Goal: Navigation & Orientation: Find specific page/section

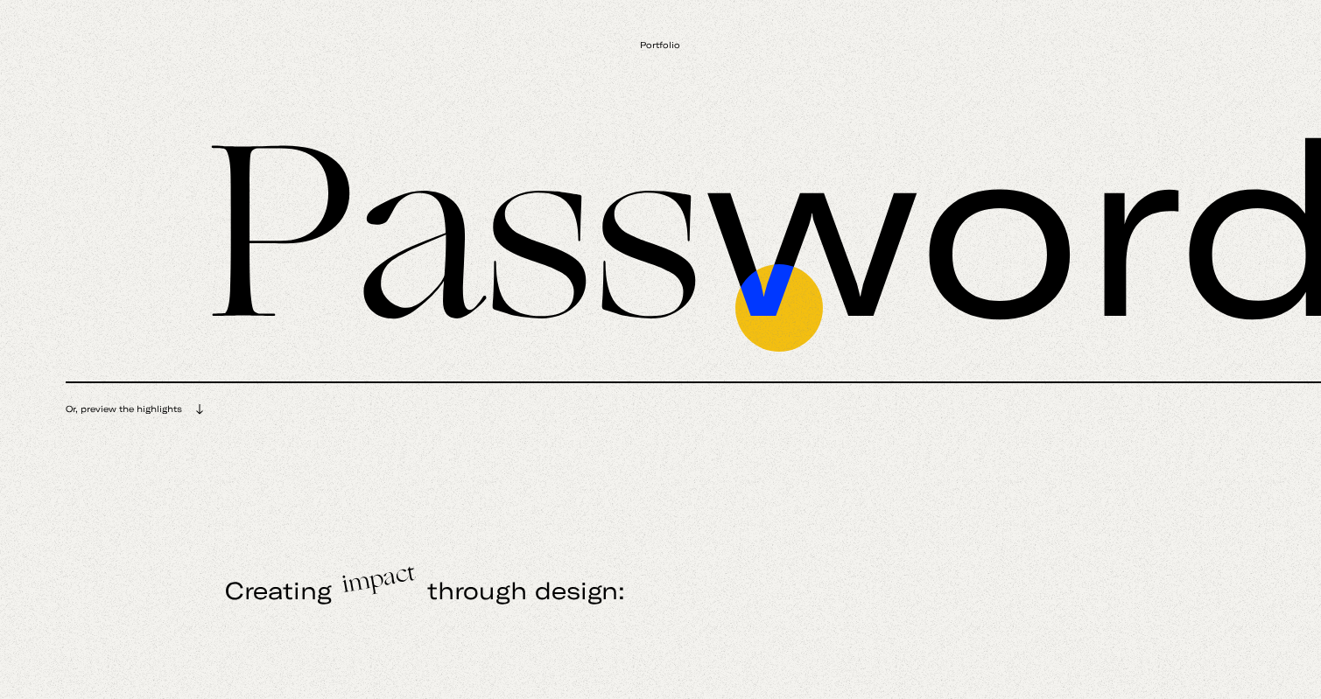
scroll to position [392, 0]
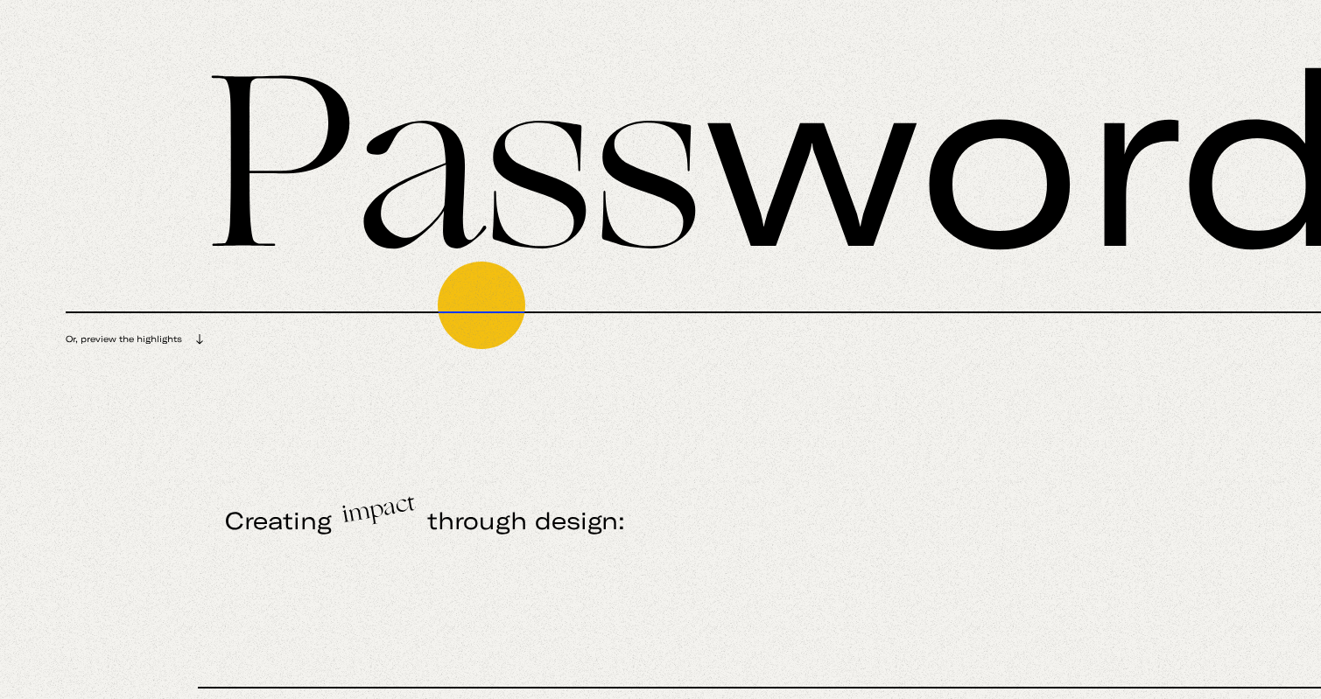
drag, startPoint x: 378, startPoint y: 203, endPoint x: 483, endPoint y: 319, distance: 156.8
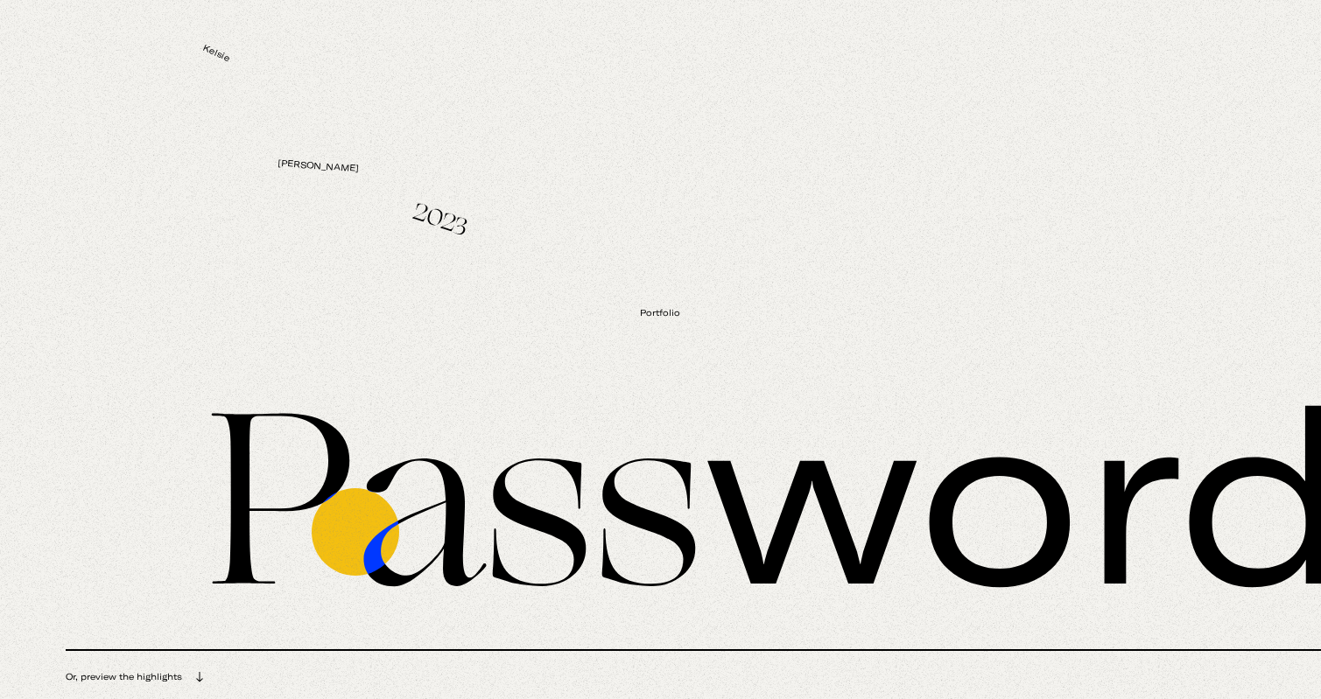
scroll to position [0, 0]
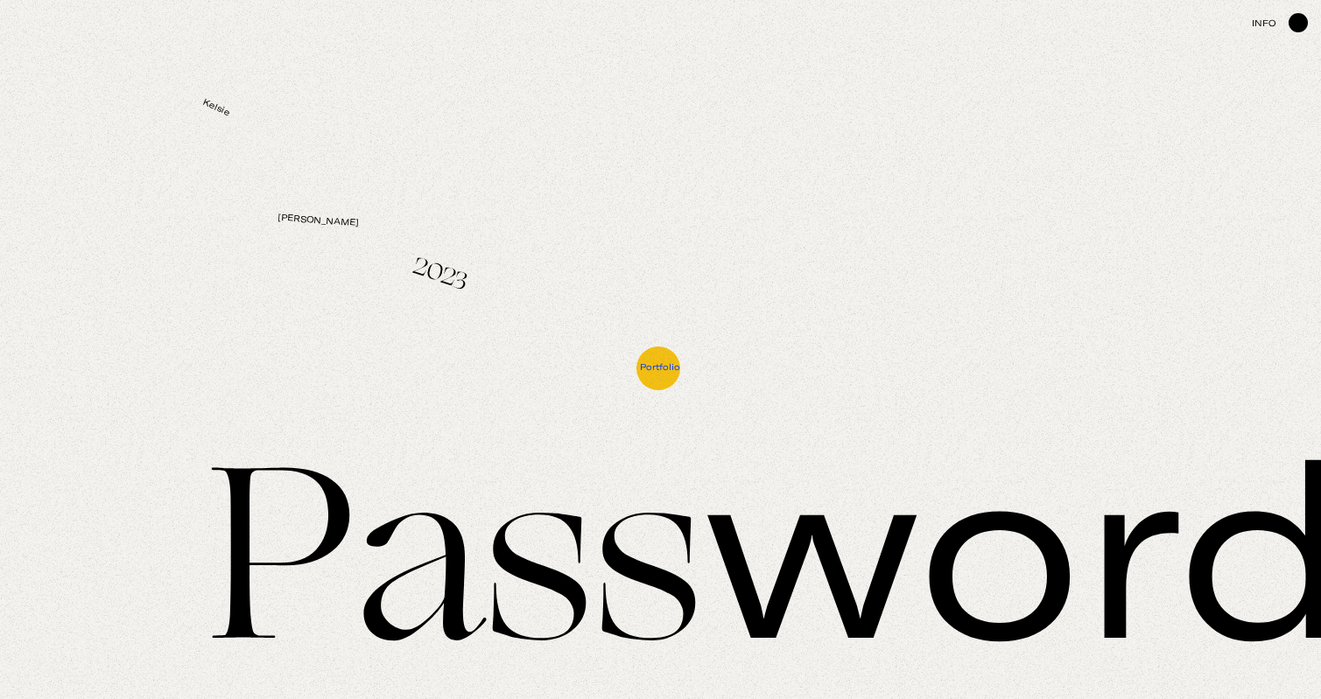
click at [658, 368] on span "Portfolio" at bounding box center [660, 366] width 40 height 11
click at [660, 369] on span "Portfolio" at bounding box center [660, 366] width 40 height 11
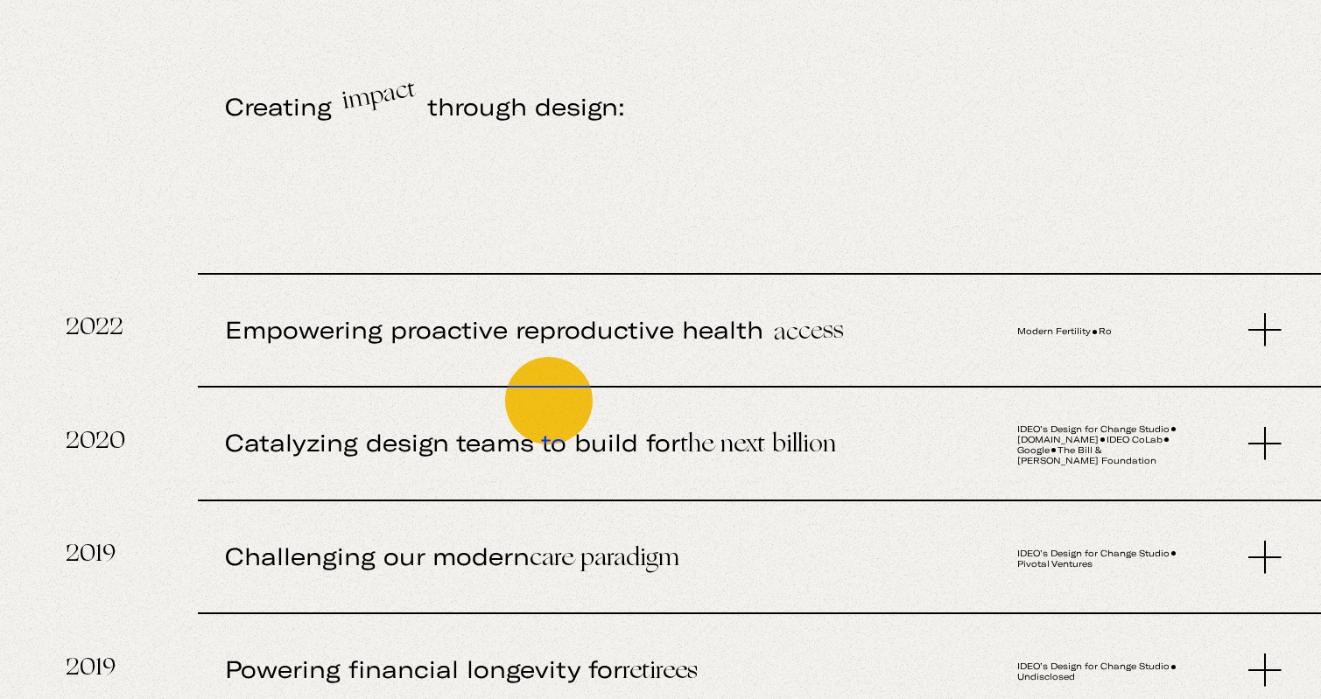
scroll to position [817, 0]
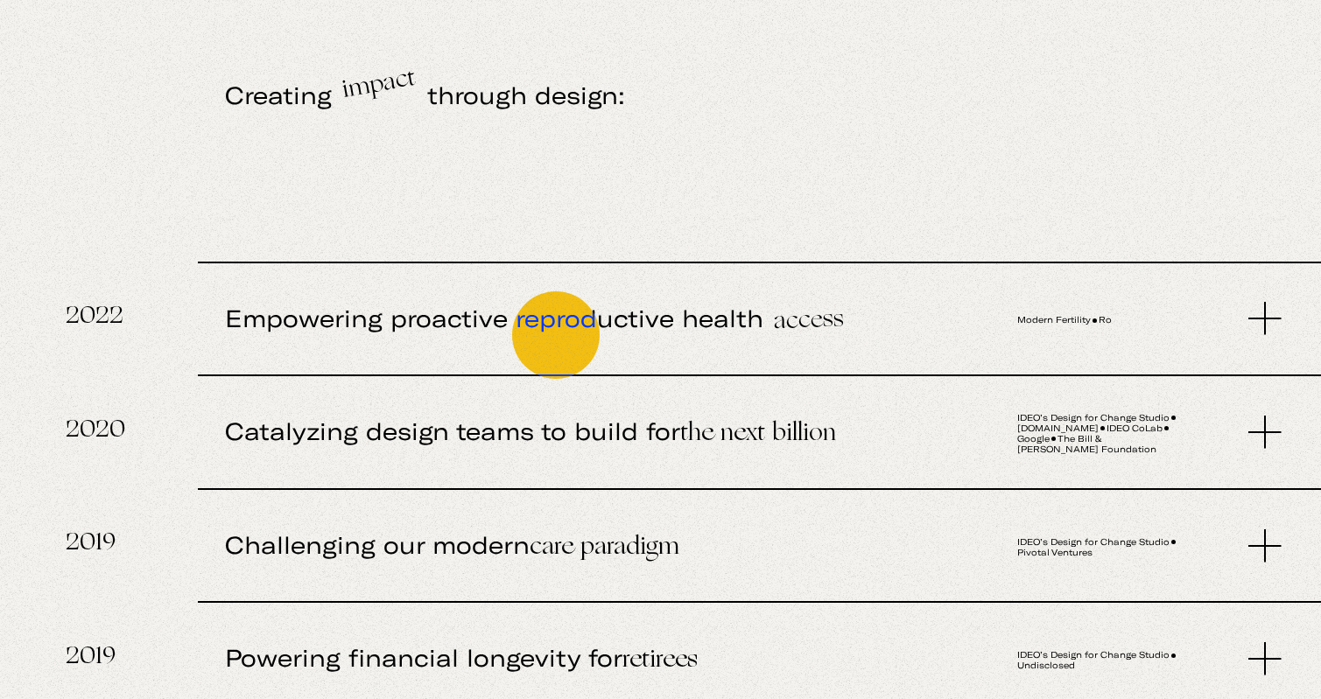
click at [558, 328] on span "Empowering proactive reproductive health access" at bounding box center [588, 320] width 726 height 114
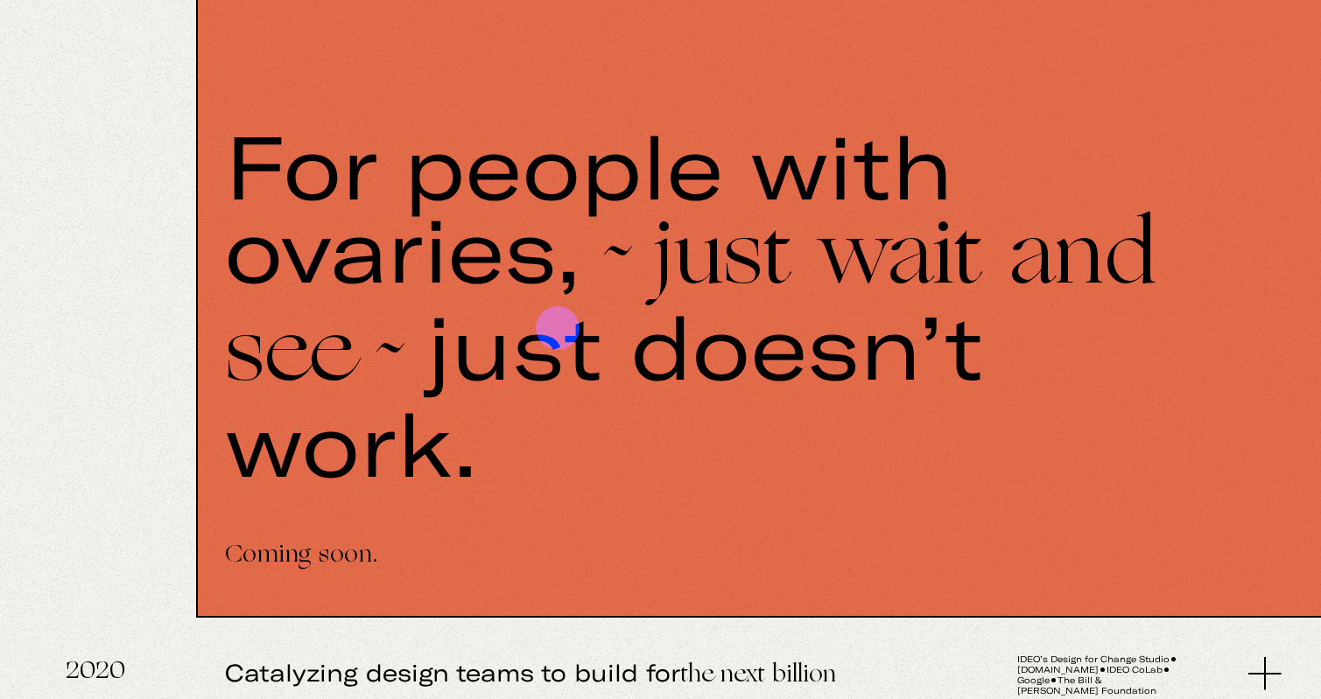
click at [558, 328] on div "For people with ovaries, ~just wait and see~ just doesn’t work." at bounding box center [740, 303] width 1030 height 361
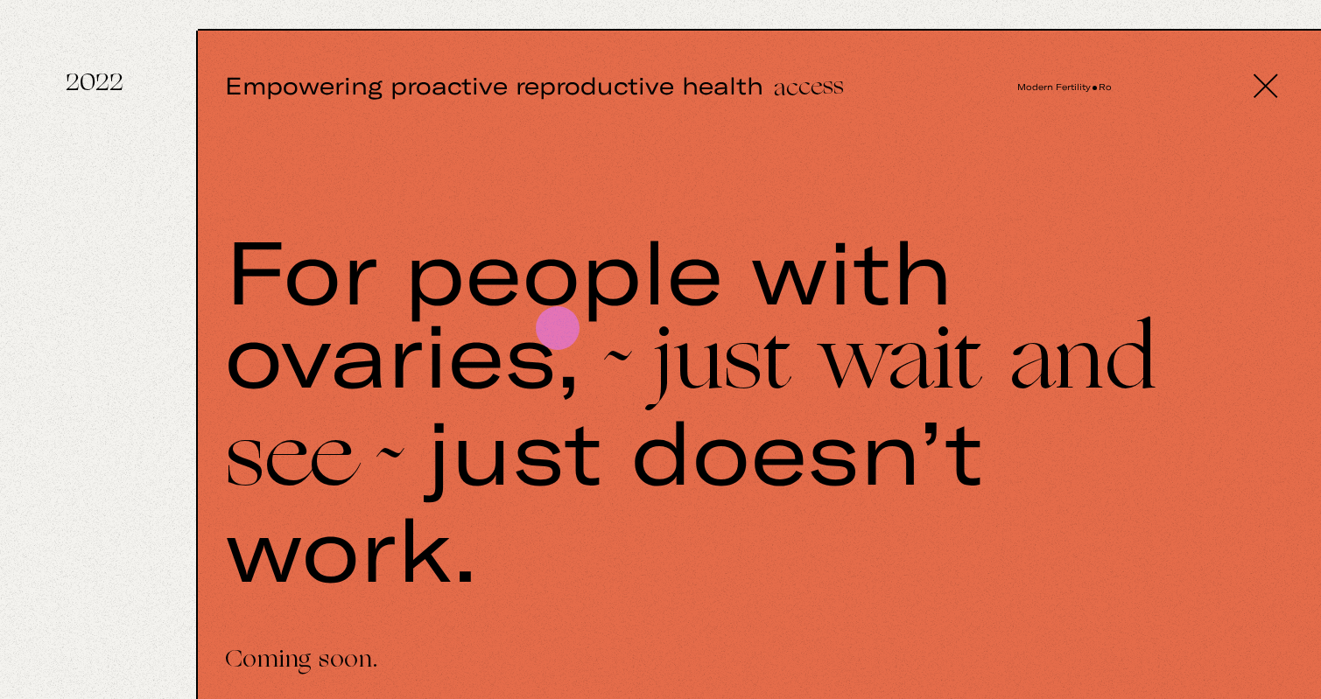
scroll to position [1047, 0]
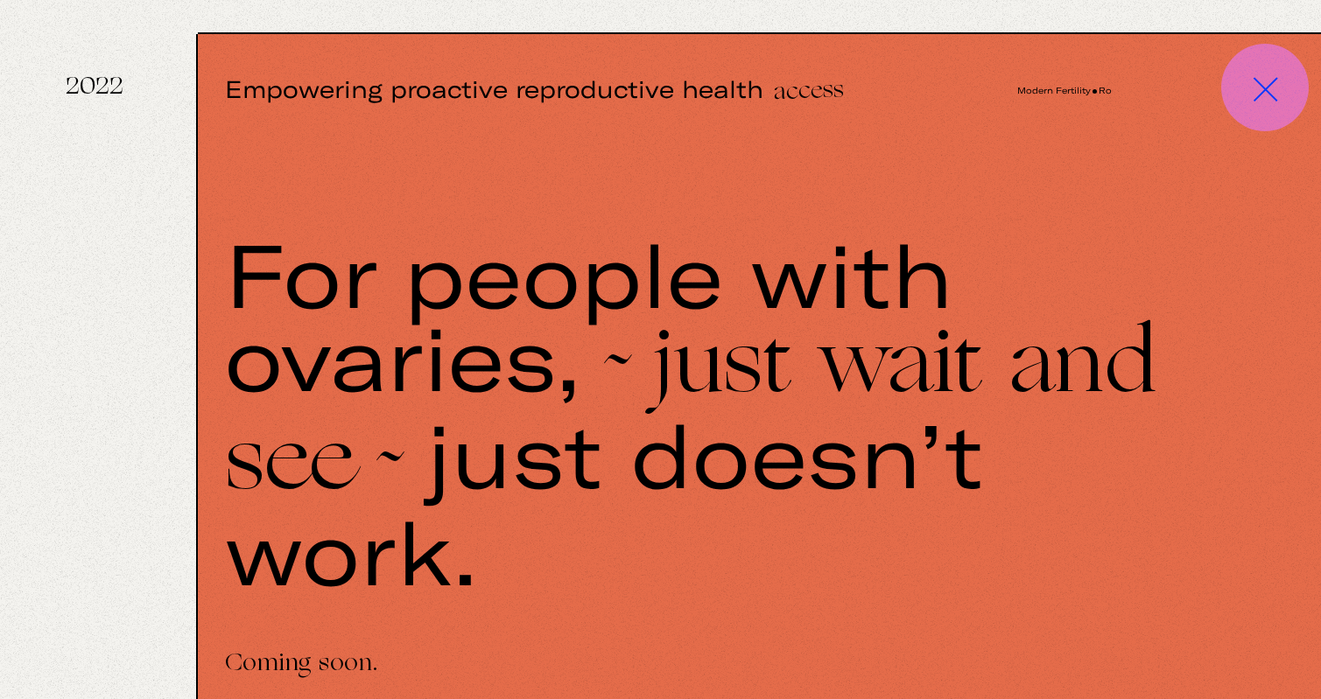
click at [1265, 88] on img at bounding box center [1265, 90] width 47 height 47
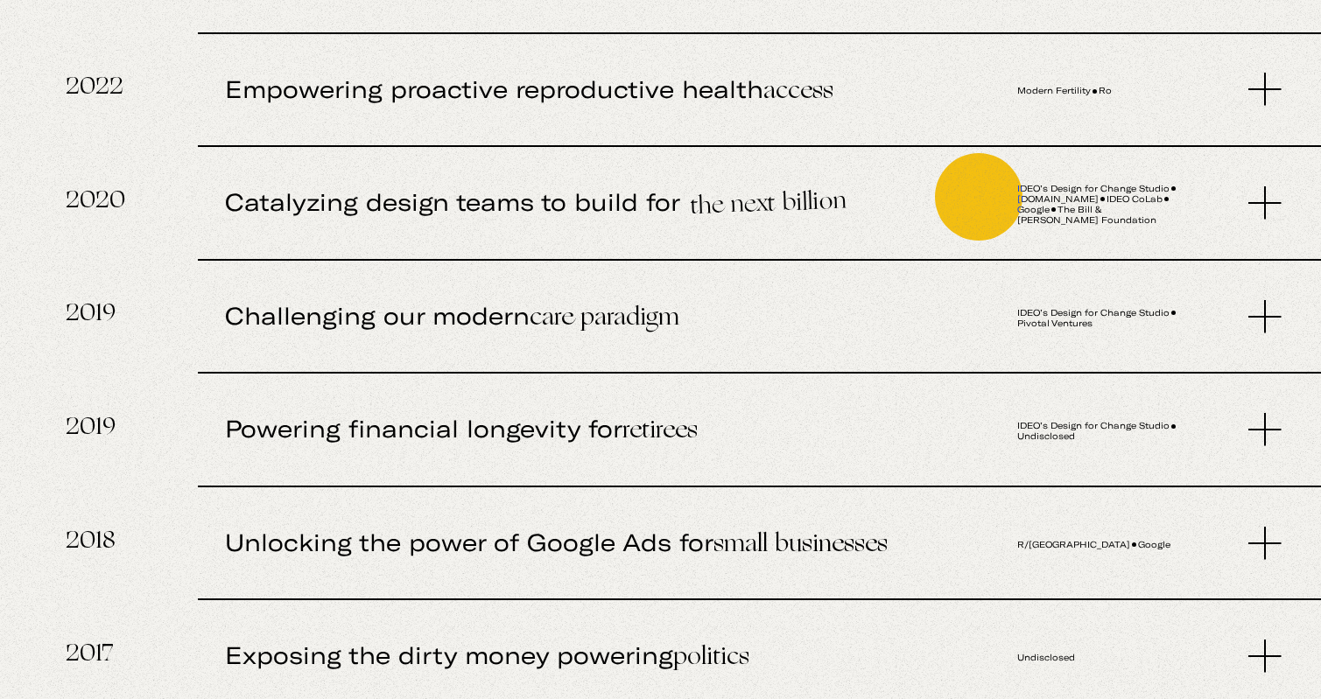
click at [975, 199] on div "Catalyzing design teams to build for the next billion IDEO’s Design for Change …" at bounding box center [759, 203] width 1123 height 116
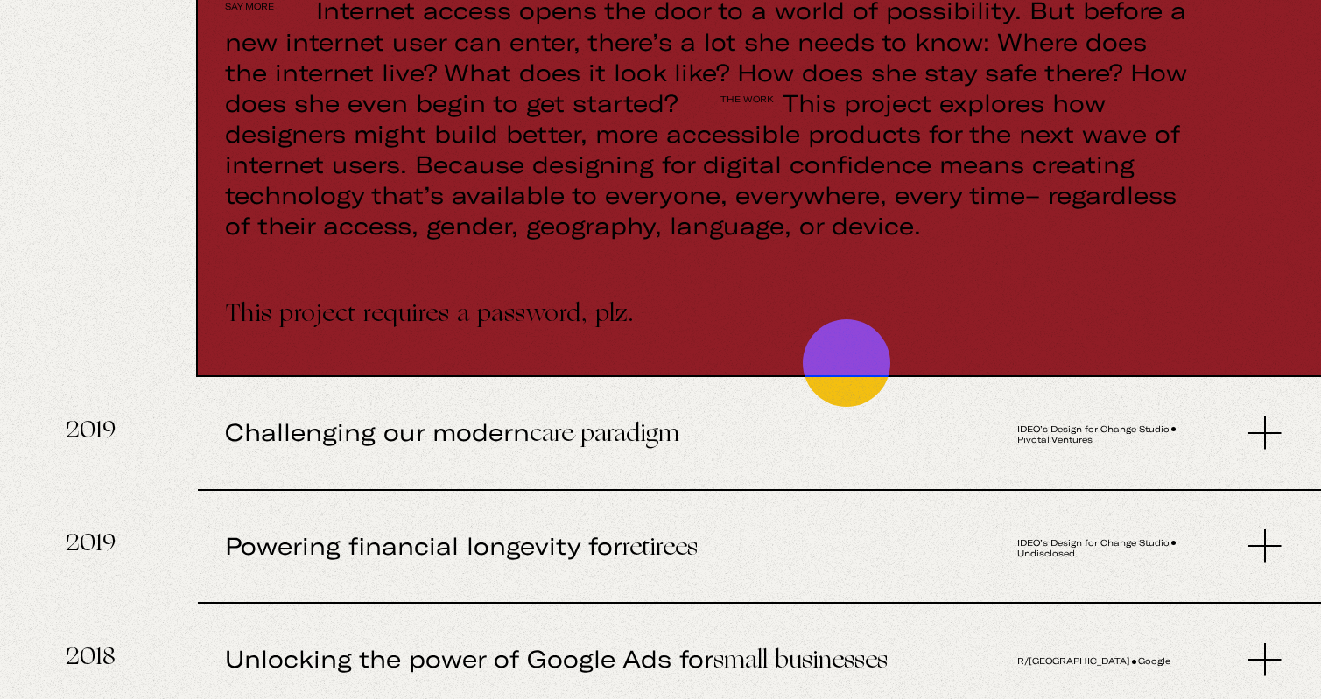
scroll to position [2001, 0]
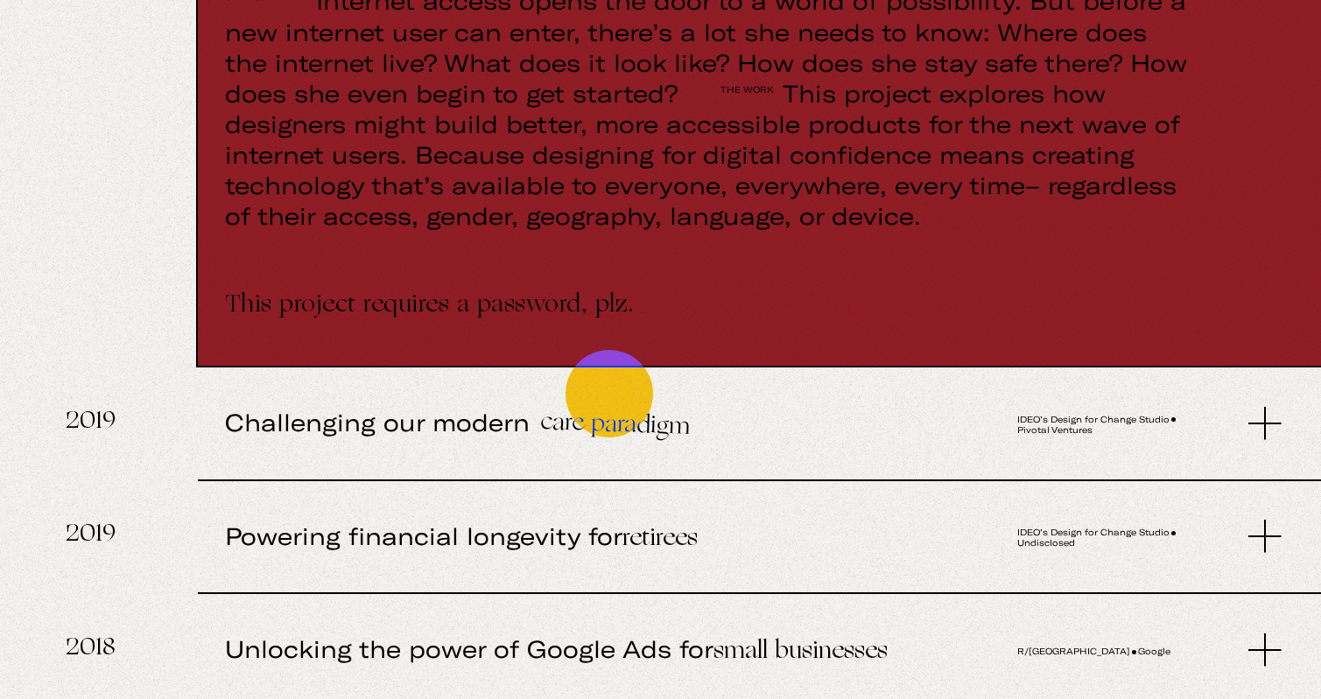
click at [612, 410] on span "Challenging our modern care paradigm" at bounding box center [588, 425] width 726 height 114
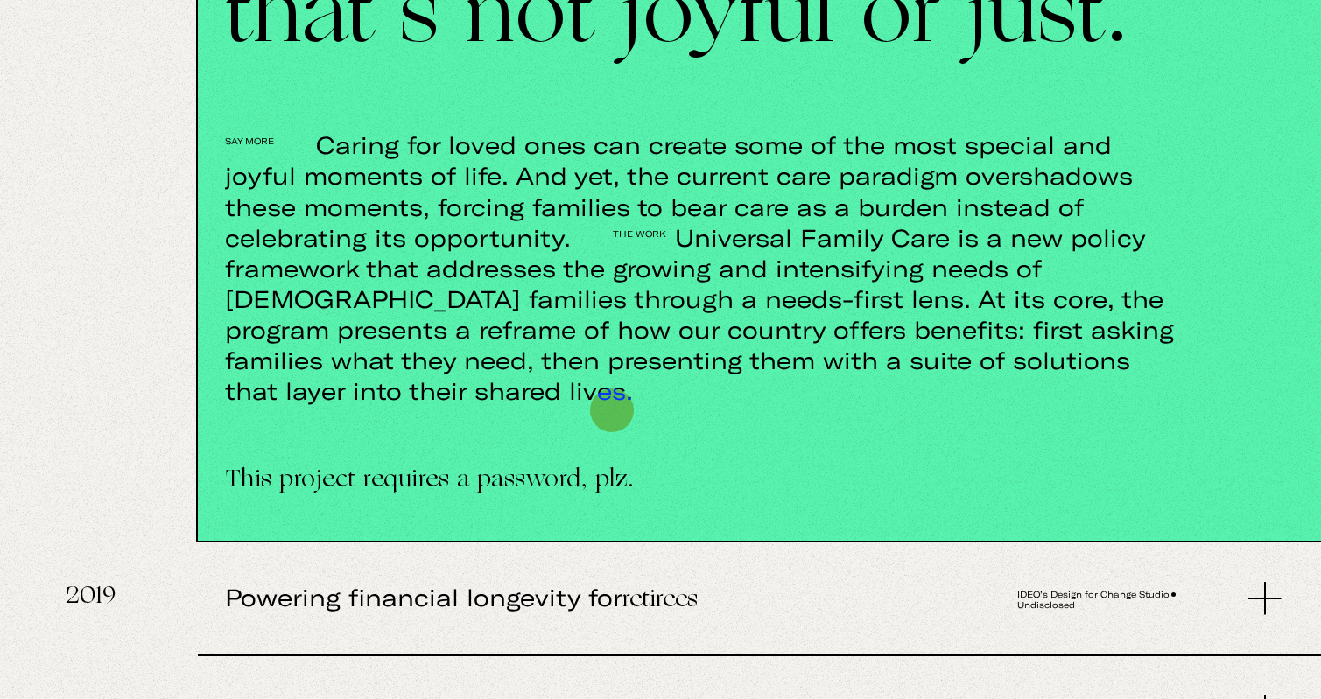
scroll to position [2865, 0]
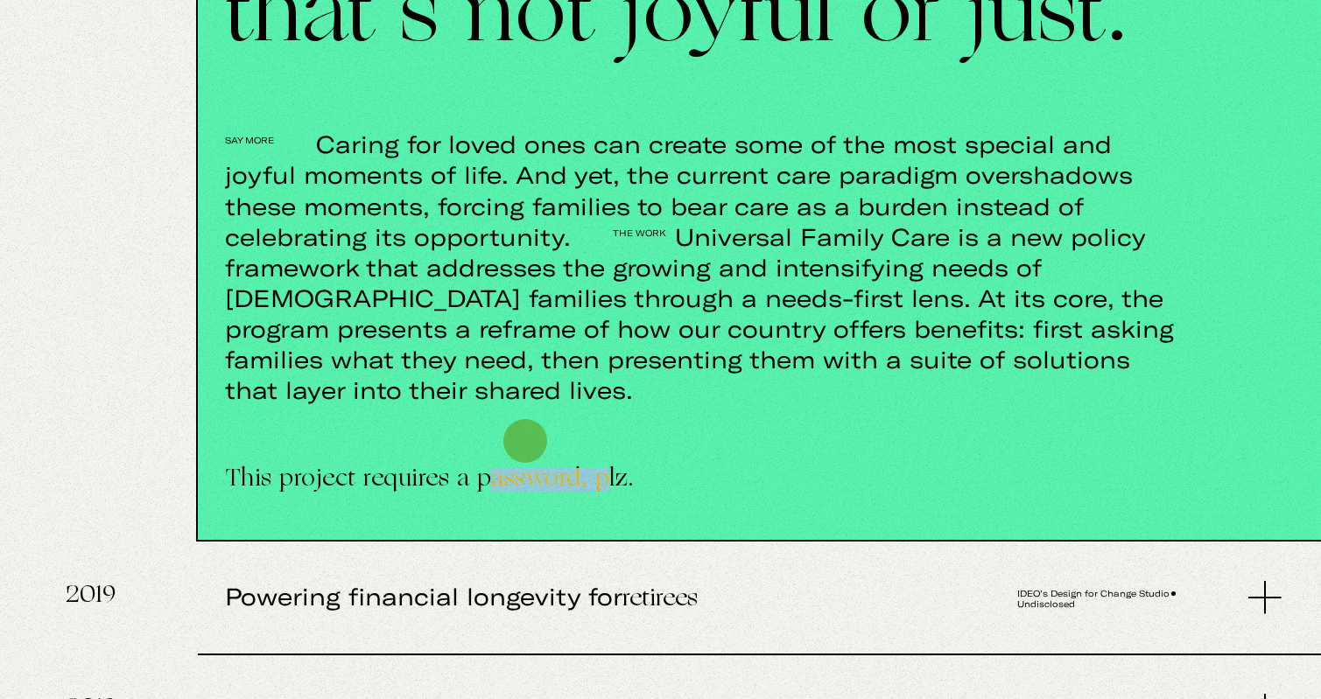
drag, startPoint x: 607, startPoint y: 441, endPoint x: 488, endPoint y: 437, distance: 119.1
click at [488, 475] on span "This project requires a password, plz." at bounding box center [707, 480] width 964 height 11
click at [621, 475] on span "This project requires a password, plz." at bounding box center [707, 480] width 964 height 11
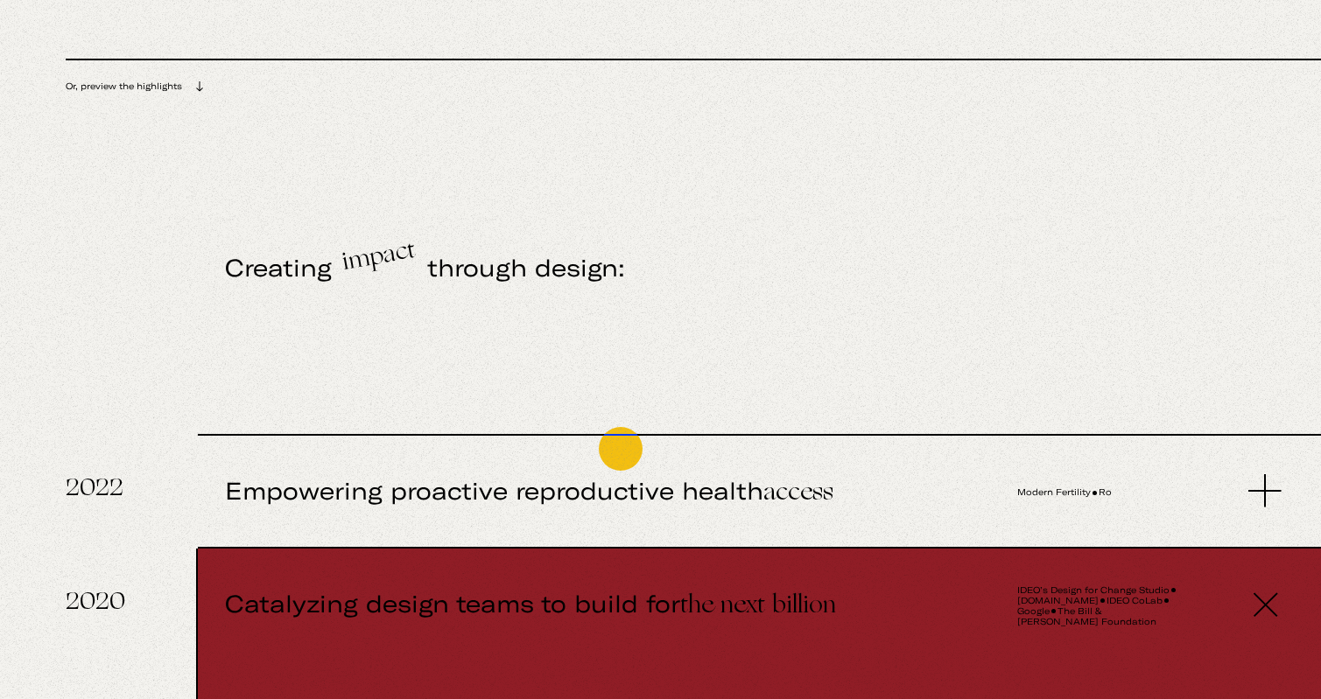
scroll to position [0, 0]
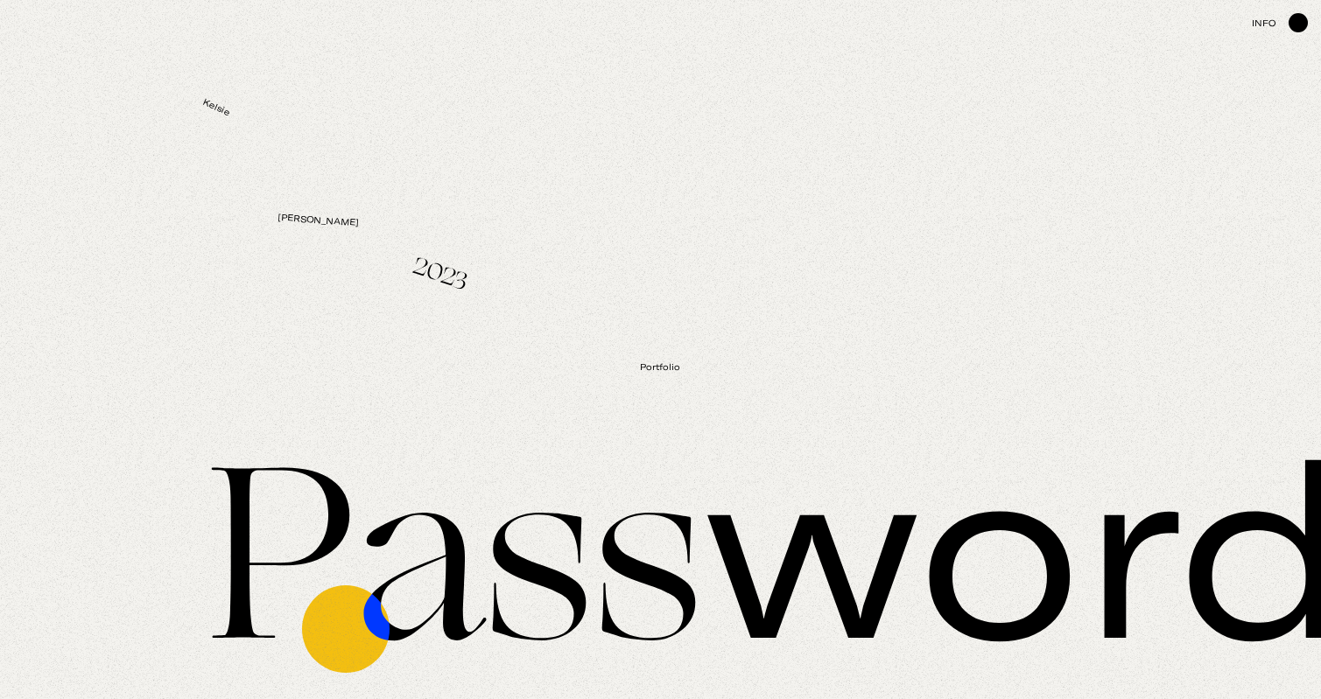
click at [347, 625] on input "text" at bounding box center [693, 552] width 1255 height 305
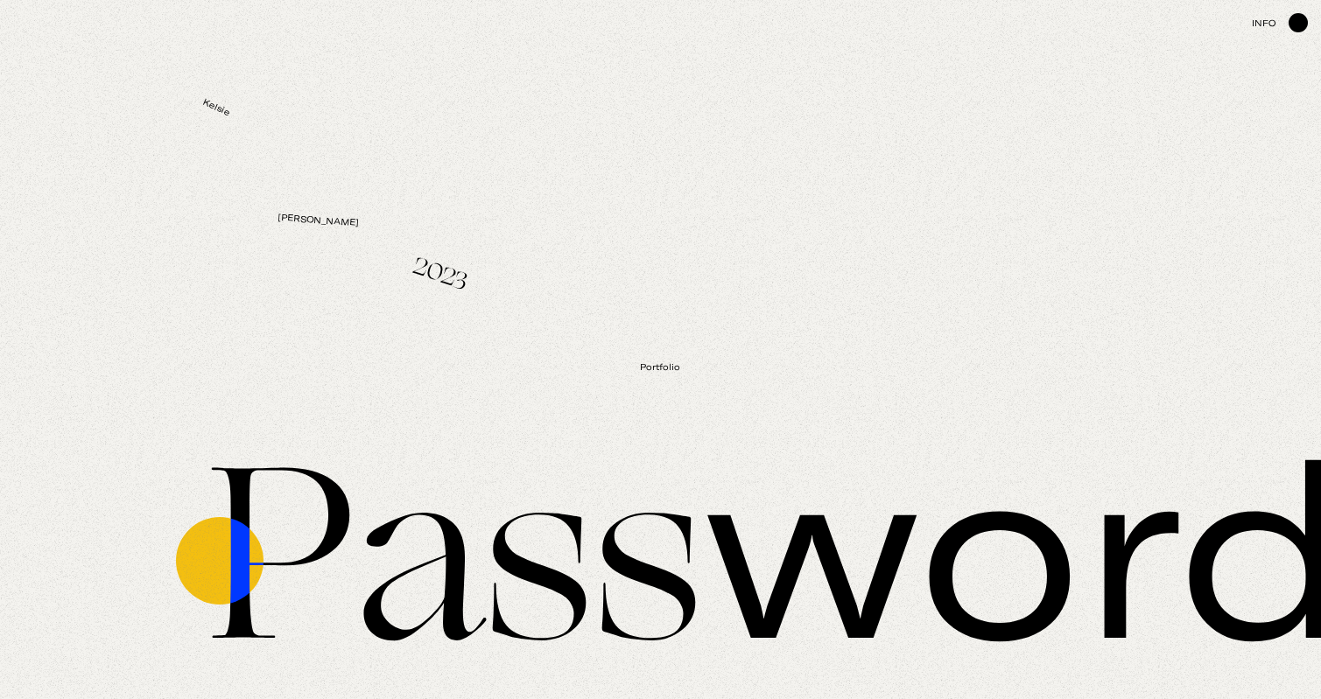
type input "b"
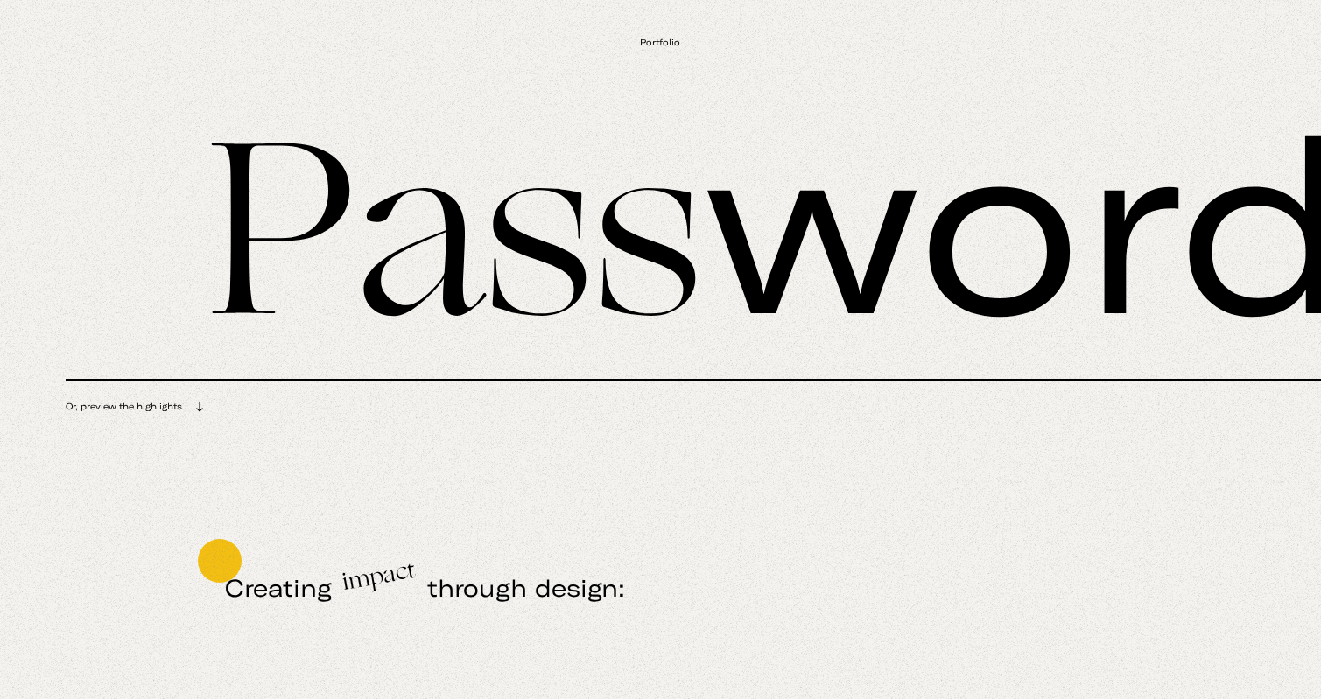
scroll to position [326, 0]
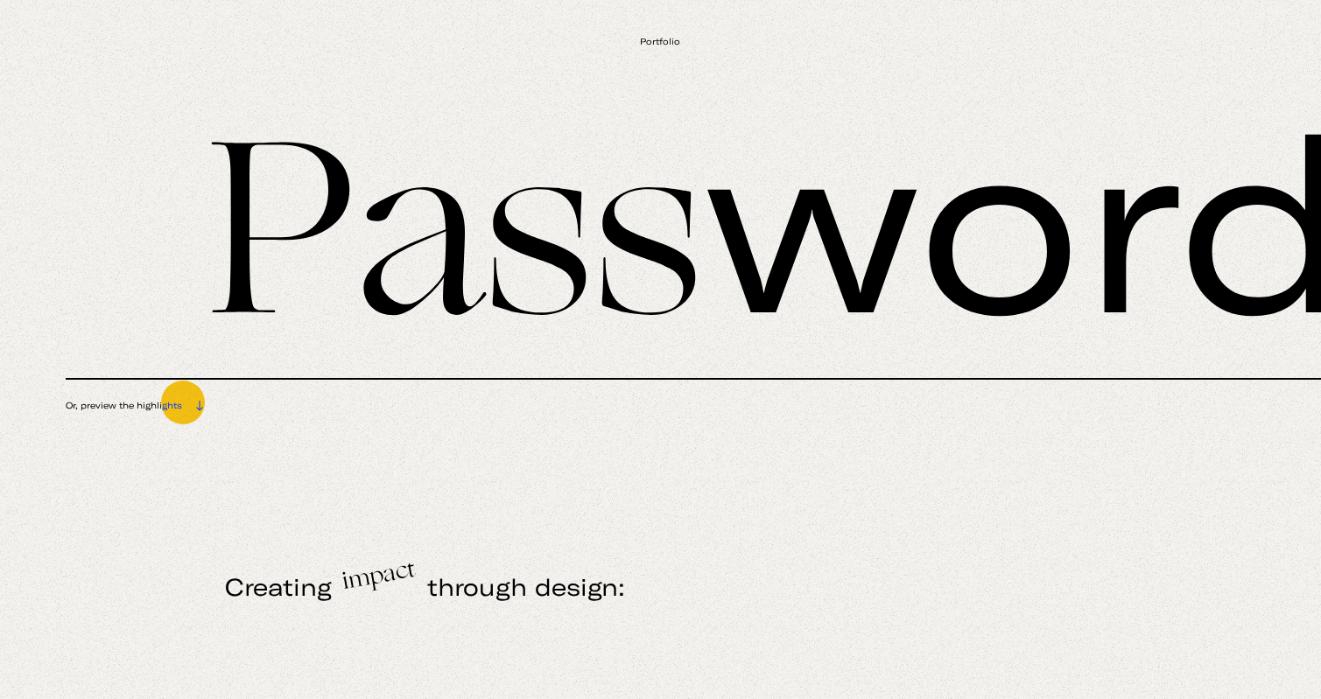
click at [183, 403] on div "Or, preview the highlights" at bounding box center [693, 403] width 1255 height 46
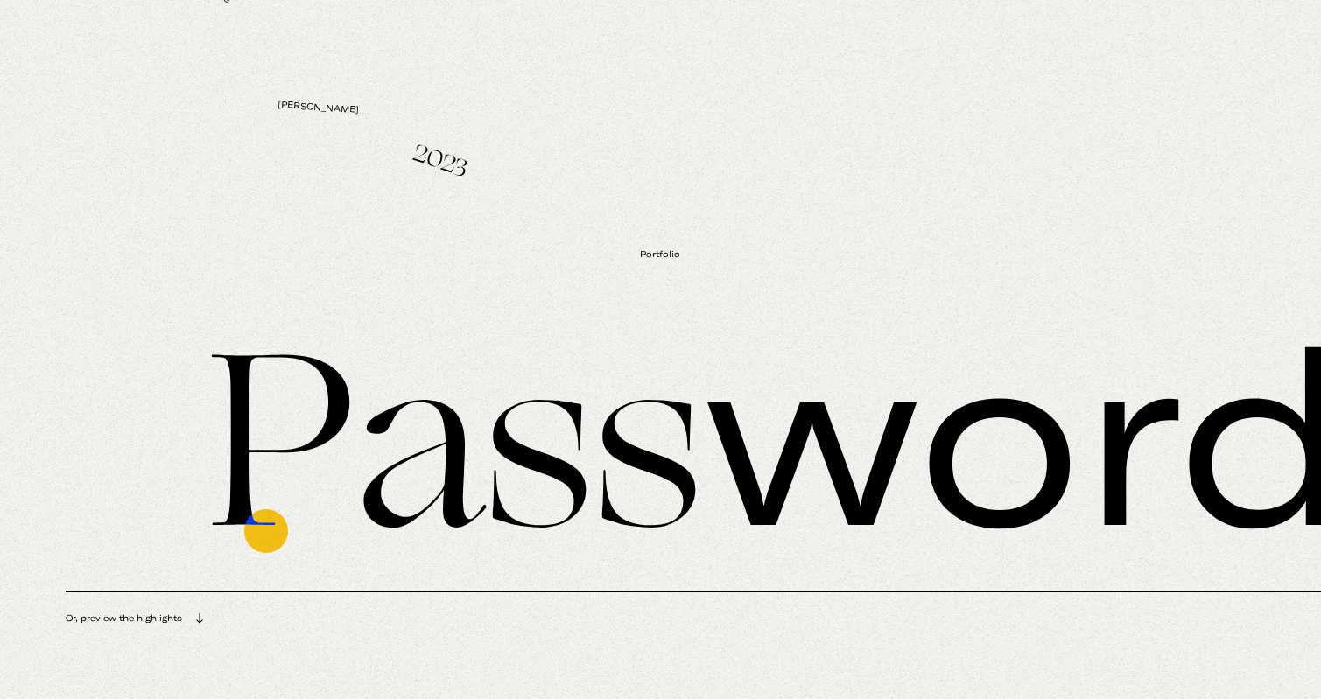
scroll to position [0, 0]
